Goal: Find specific page/section: Find specific page/section

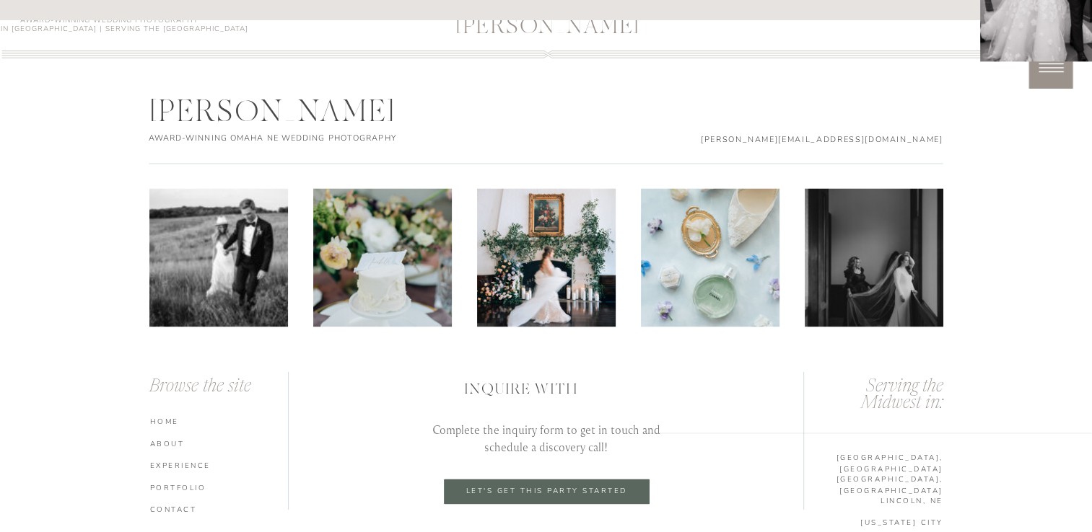
scroll to position [7593, 0]
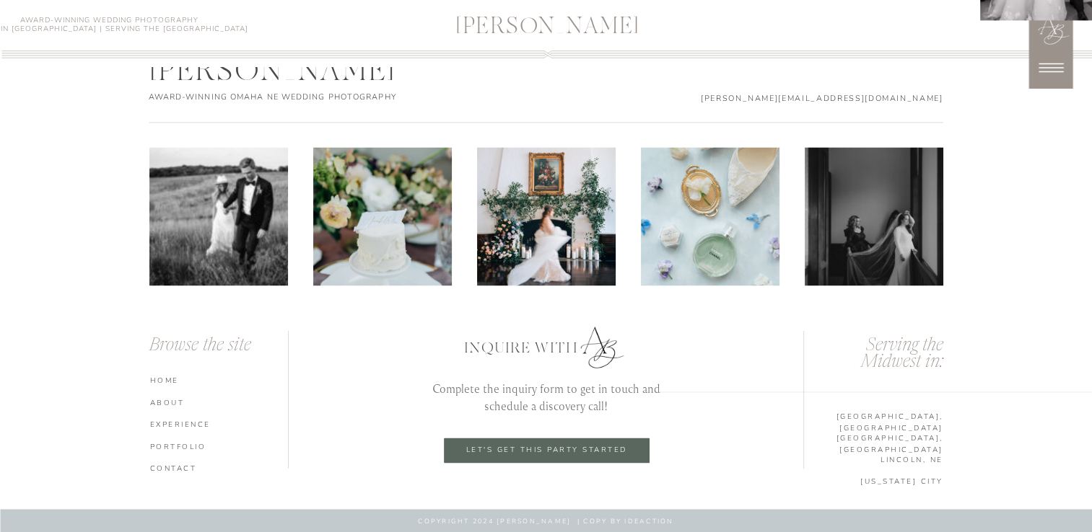
click at [1050, 75] on icon at bounding box center [1050, 68] width 36 height 36
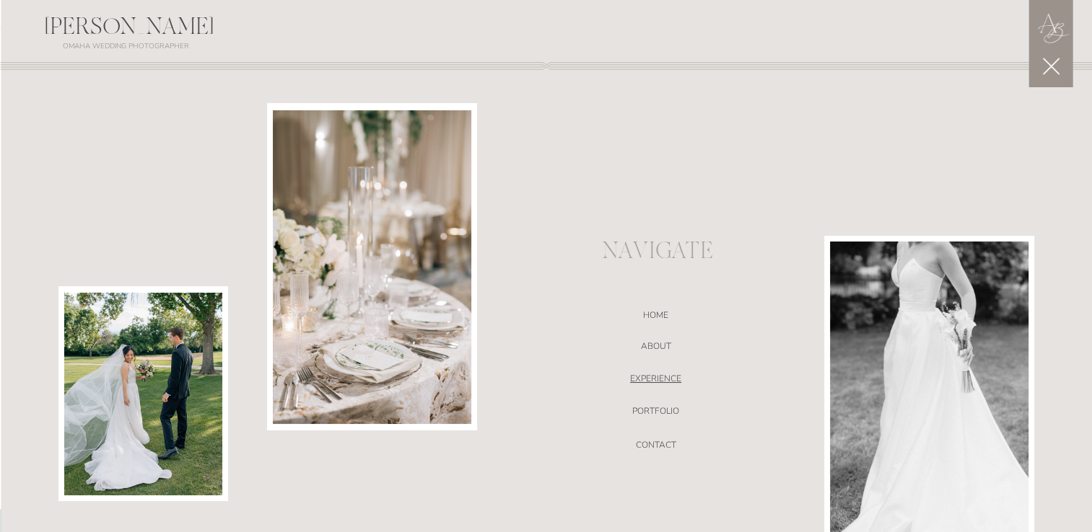
click at [675, 377] on nav "EXPERIENCE" at bounding box center [656, 381] width 306 height 14
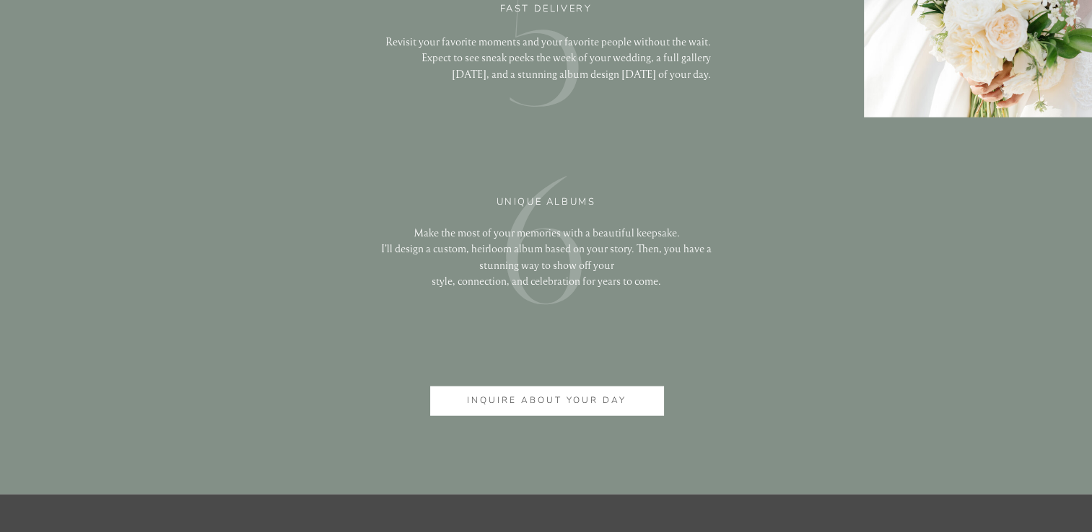
scroll to position [3557, 0]
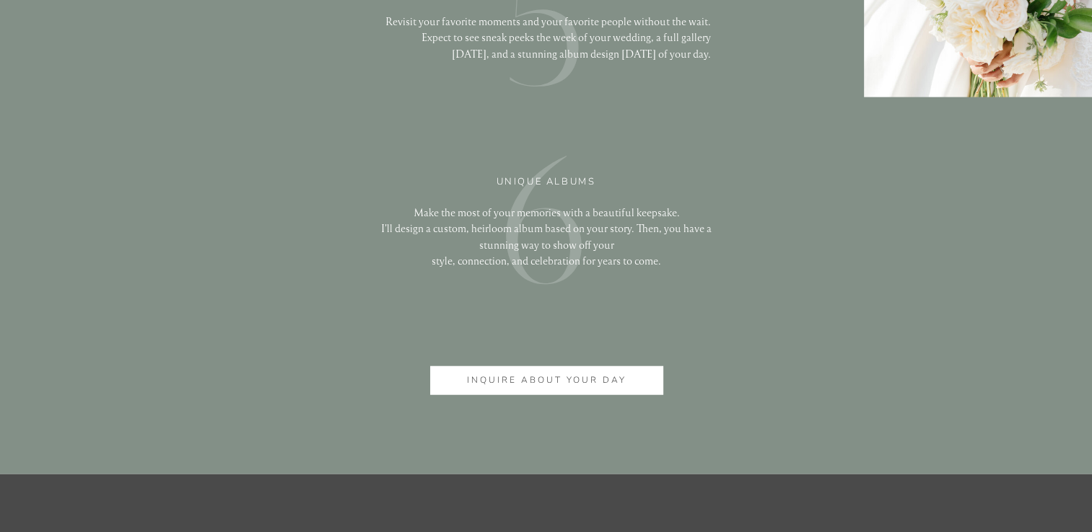
click at [629, 371] on div at bounding box center [546, 380] width 233 height 29
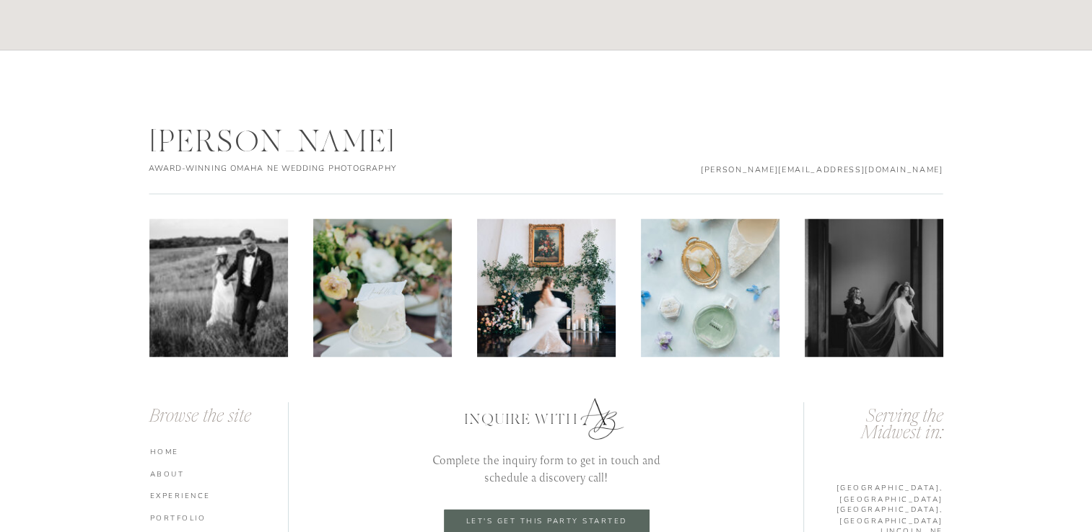
scroll to position [2264, 0]
